Goal: Obtain resource: Download file/media

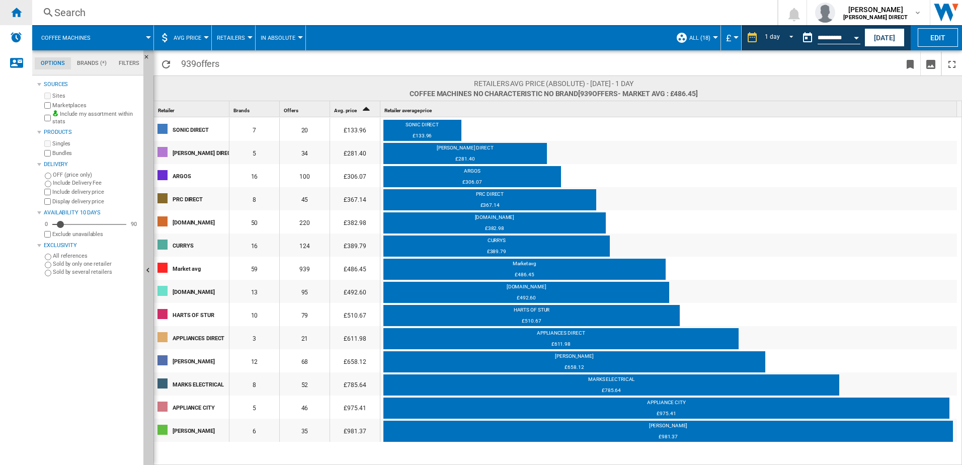
click at [8, 12] on div "Home" at bounding box center [16, 12] width 32 height 25
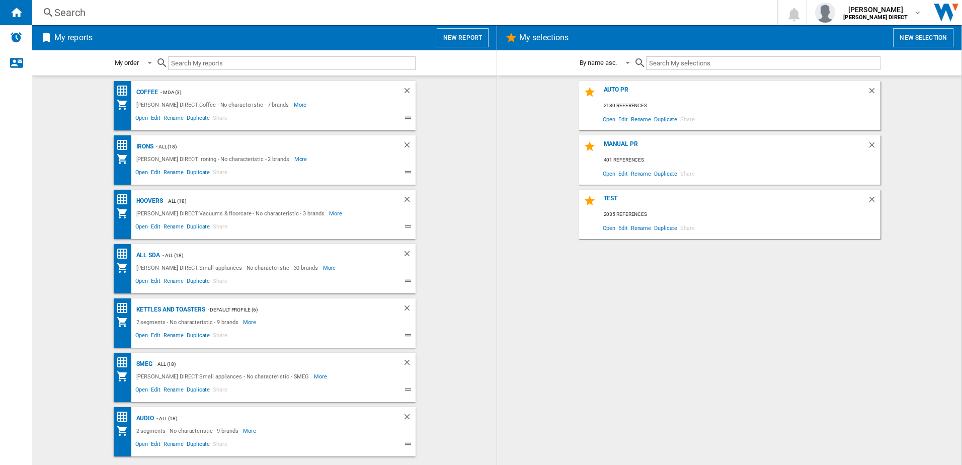
click at [623, 119] on span "Edit" at bounding box center [623, 119] width 13 height 14
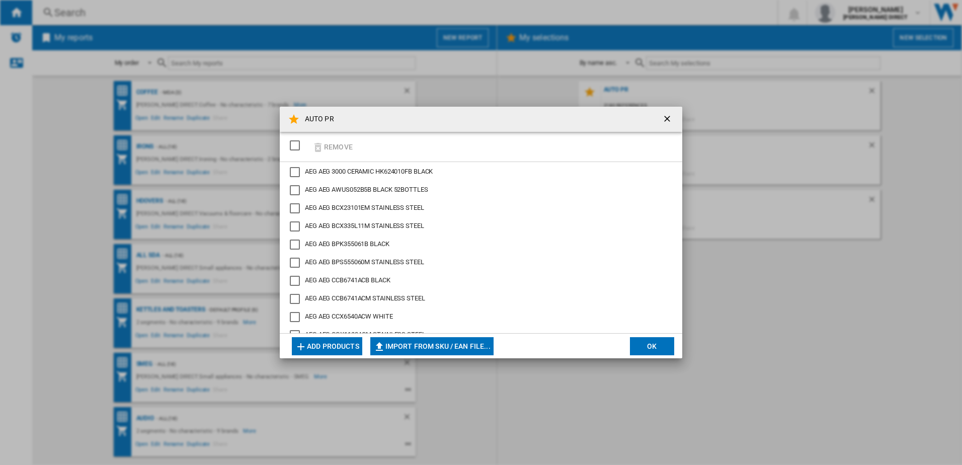
click at [294, 145] on div "SELECTIONS.EDITION_POPUP.SELECT_DESELECT" at bounding box center [295, 145] width 10 height 10
click at [325, 144] on button "Remove" at bounding box center [332, 147] width 47 height 24
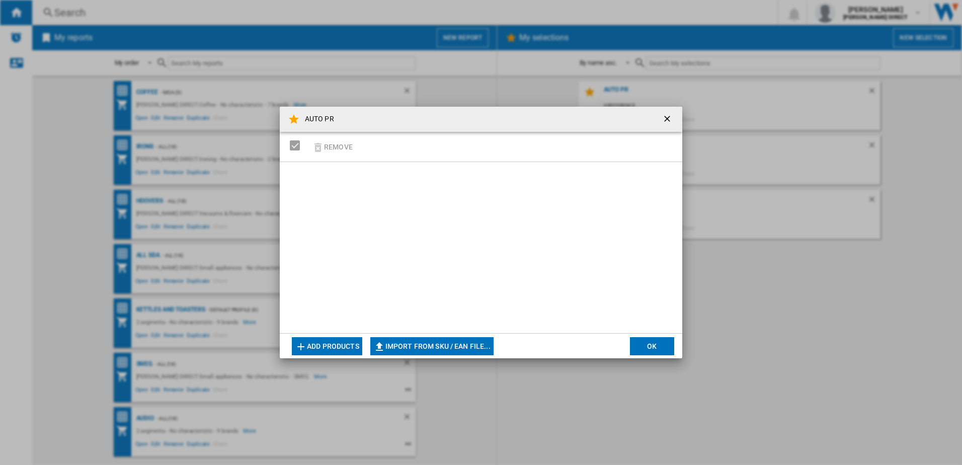
click at [470, 348] on button "Import from SKU / EAN file..." at bounding box center [431, 346] width 123 height 18
type input "**********"
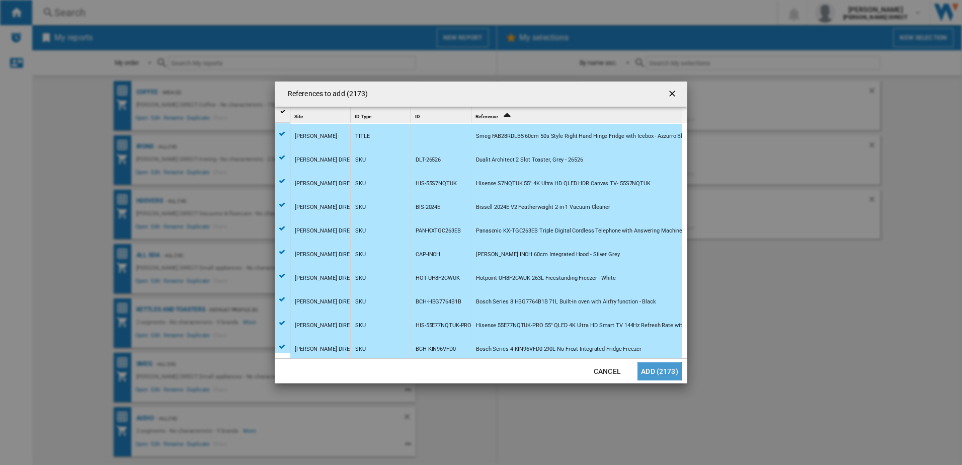
click at [645, 368] on button "Add (2173)" at bounding box center [659, 371] width 44 height 18
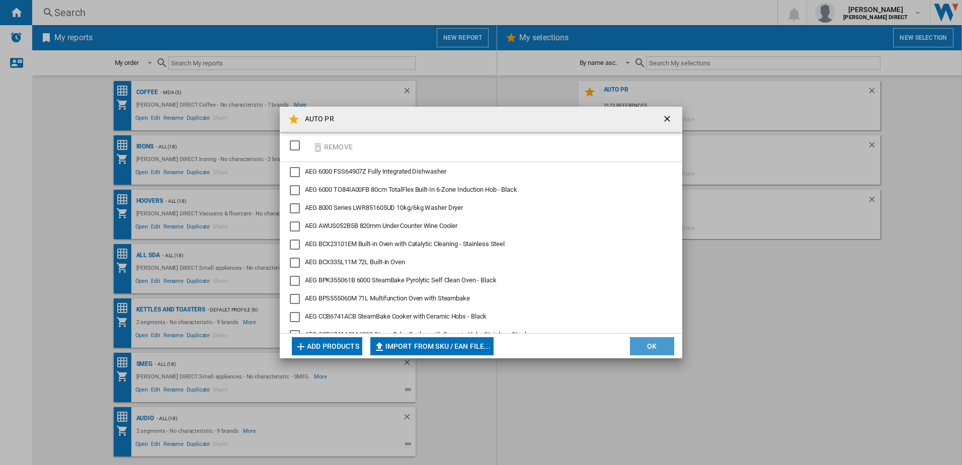
click at [654, 347] on button "OK" at bounding box center [652, 346] width 44 height 18
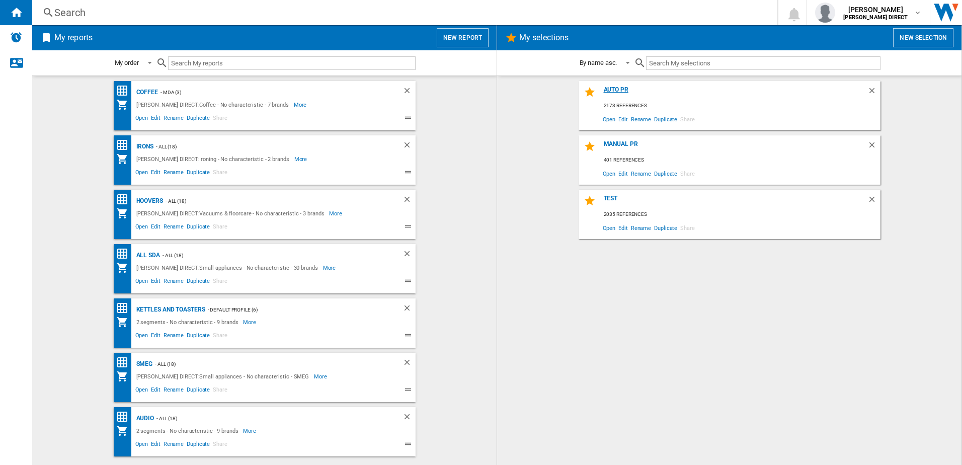
click at [625, 91] on div "AUTO PR" at bounding box center [734, 93] width 266 height 14
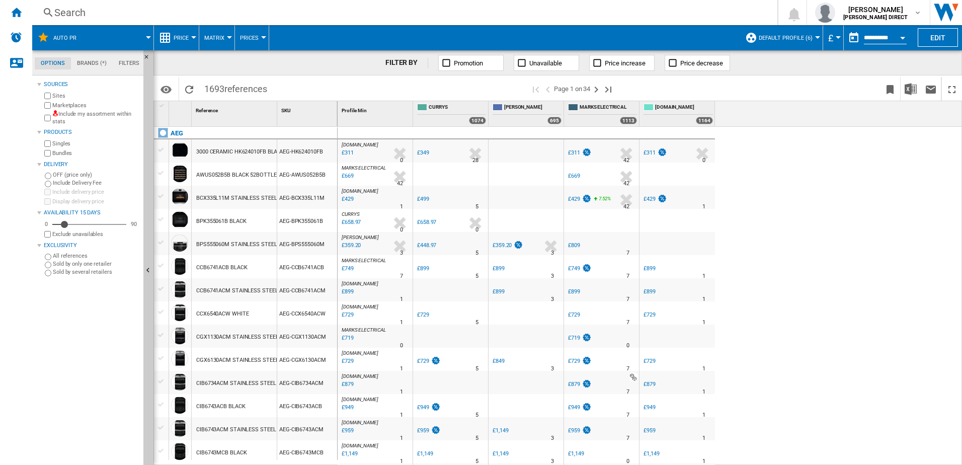
click at [52, 118] on div "Include my assortment within stats" at bounding box center [90, 118] width 97 height 16
click at [52, 154] on label "Bundles" at bounding box center [95, 153] width 87 height 8
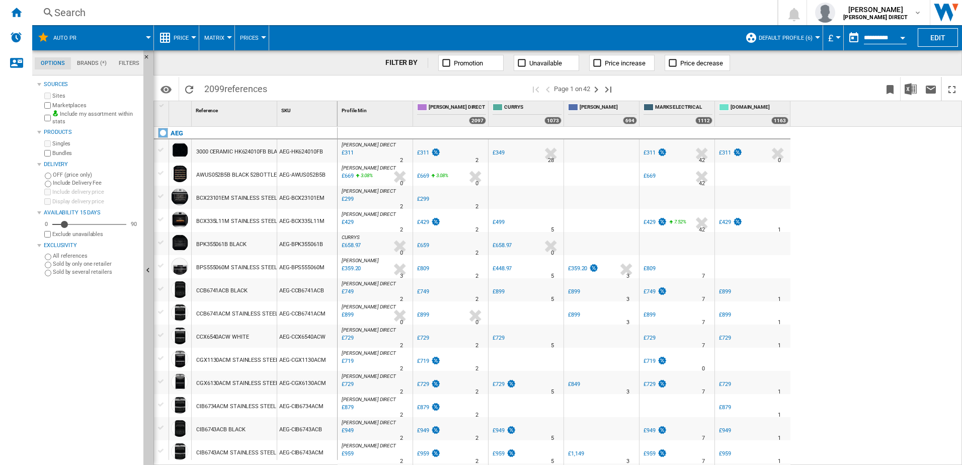
click at [763, 39] on span "Default profile (6)" at bounding box center [786, 38] width 54 height 7
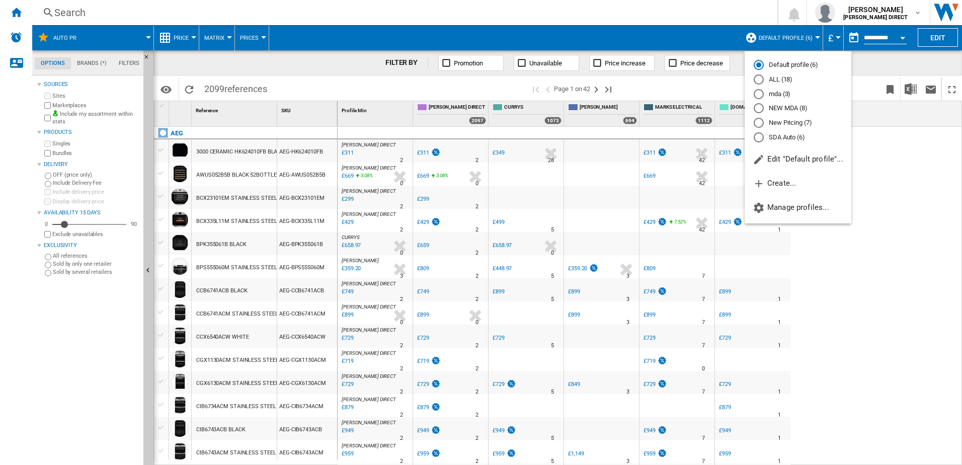
click at [799, 125] on md-radio-button "New Pricing (7)" at bounding box center [798, 123] width 89 height 10
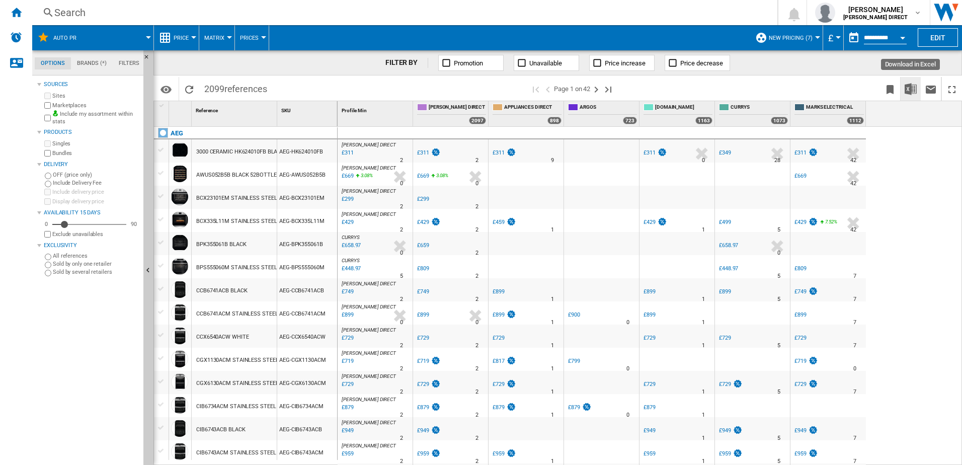
click at [909, 90] on img "Download in Excel" at bounding box center [910, 89] width 12 height 12
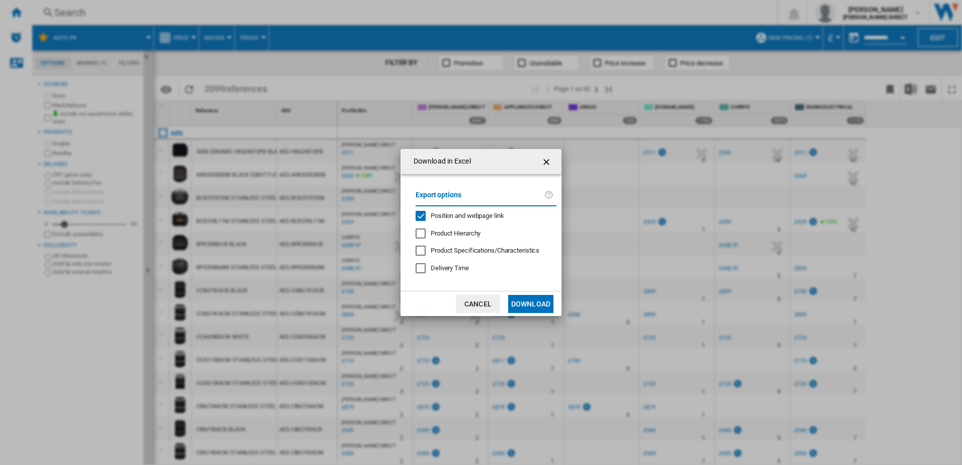
click at [491, 209] on div "Export options Position and webpage link Product Hierarchy Product Specificatio…" at bounding box center [485, 232] width 151 height 97
click at [483, 218] on span "Position and webpage link" at bounding box center [467, 216] width 73 height 8
click at [515, 308] on button "Download" at bounding box center [530, 304] width 45 height 18
